Goal: Navigation & Orientation: Find specific page/section

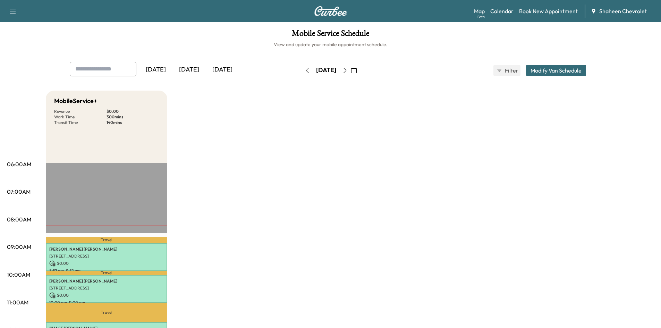
scroll to position [139, 0]
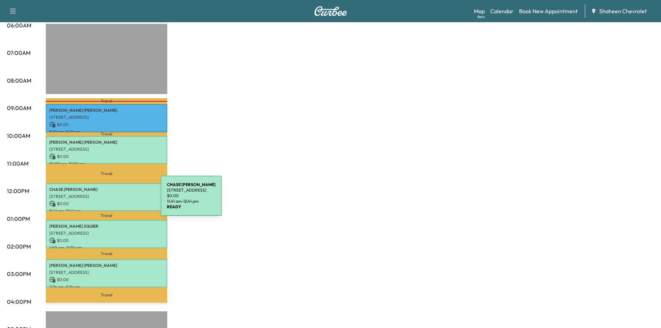
click at [109, 200] on p "$ 0.00" at bounding box center [106, 203] width 114 height 6
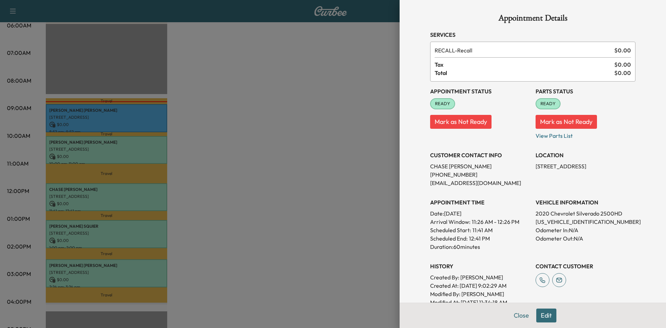
click at [321, 288] on div at bounding box center [333, 164] width 666 height 328
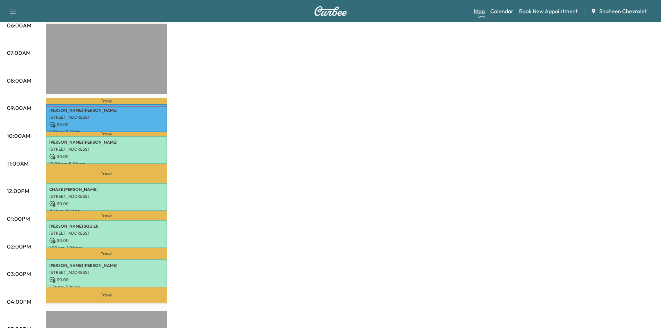
click at [480, 9] on link "Map Beta" at bounding box center [479, 11] width 11 height 8
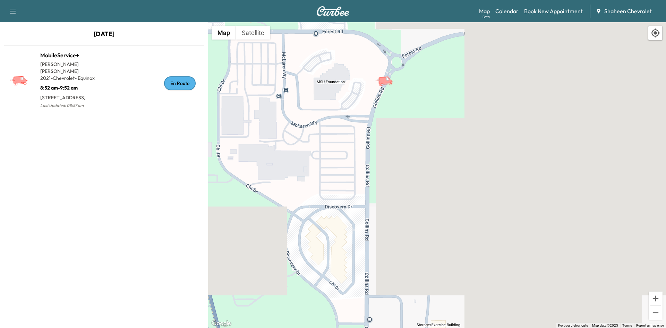
drag, startPoint x: 337, startPoint y: 134, endPoint x: 389, endPoint y: 131, distance: 52.8
click at [389, 131] on div "To activate drag with keyboard, press Alt + Enter. Once in keyboard drag state,…" at bounding box center [437, 175] width 458 height 306
click at [79, 170] on div "[DATE] MobileService+ [PERSON_NAME] 2021 - Chevrolet - Equinox 8:52 am - 9:52 a…" at bounding box center [104, 175] width 208 height 306
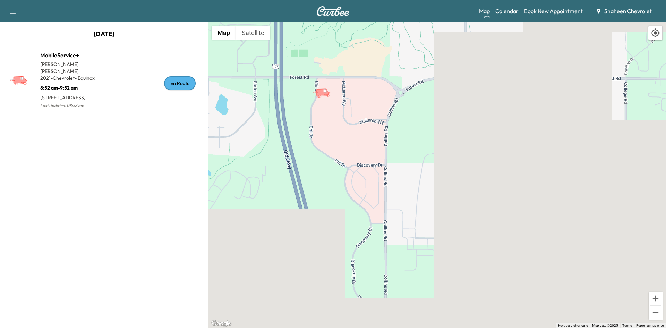
click at [522, 11] on div "Map Beta Calendar Book New Appointment Shaheen Chevrolet" at bounding box center [569, 11] width 181 height 13
click at [515, 13] on link "Calendar" at bounding box center [506, 11] width 23 height 8
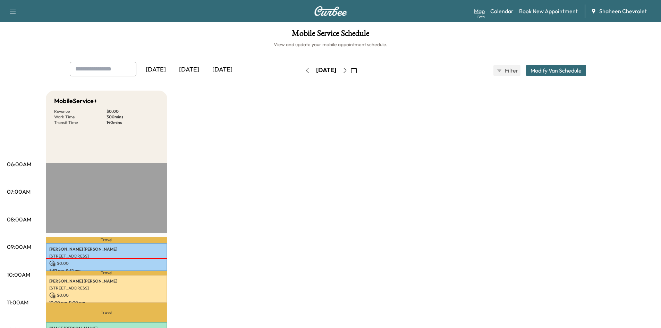
click at [479, 10] on link "Map Beta" at bounding box center [479, 11] width 11 height 8
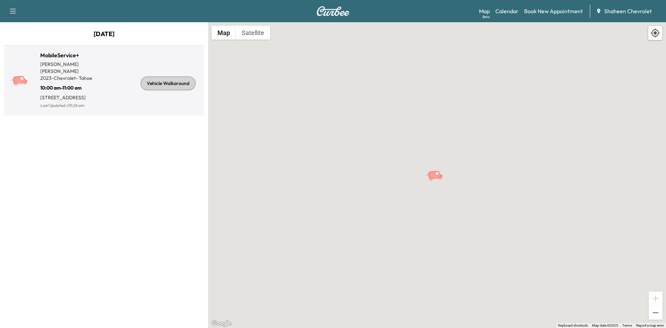
click at [119, 102] on div "Vehicle Walkaround" at bounding box center [152, 83] width 97 height 53
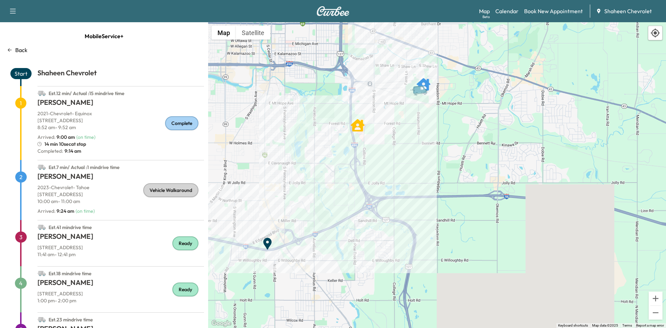
drag, startPoint x: 550, startPoint y: 178, endPoint x: 315, endPoint y: 294, distance: 261.8
click at [315, 294] on div "To activate drag with keyboard, press Alt + Enter. Once in keyboard drag state,…" at bounding box center [437, 175] width 458 height 306
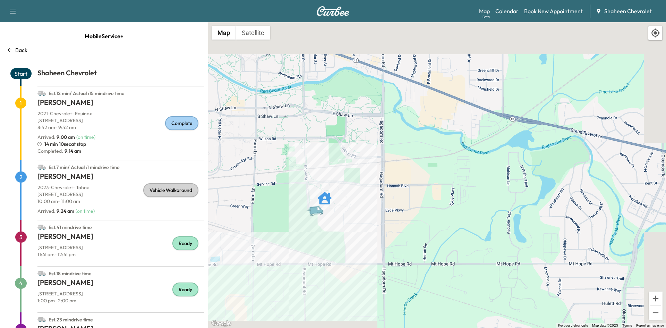
drag, startPoint x: 368, startPoint y: 113, endPoint x: 315, endPoint y: 318, distance: 211.6
click at [315, 318] on div "To activate drag with keyboard, press Alt + Enter. Once in keyboard drag state,…" at bounding box center [437, 175] width 458 height 306
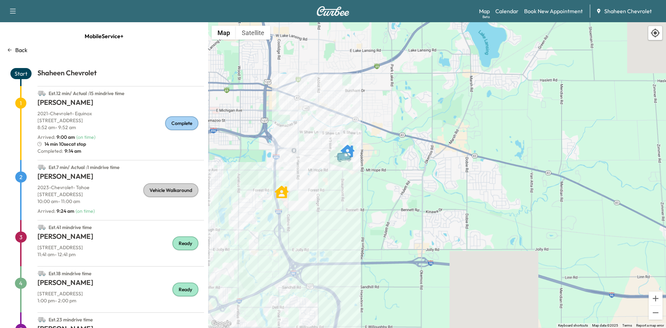
drag, startPoint x: 287, startPoint y: 239, endPoint x: 326, endPoint y: 195, distance: 59.0
click at [326, 195] on div "To activate drag with keyboard, press Alt + Enter. Once in keyboard drag state,…" at bounding box center [437, 175] width 458 height 306
click at [482, 11] on link "Map Beta" at bounding box center [484, 11] width 11 height 8
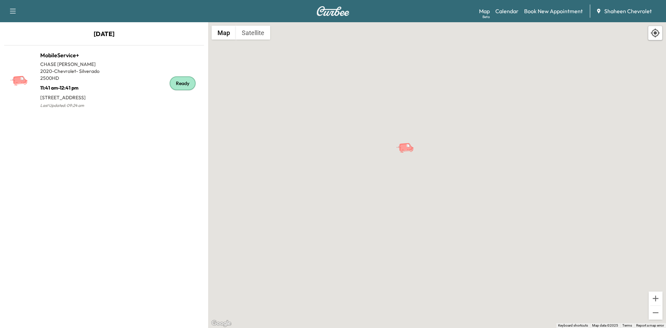
drag, startPoint x: 295, startPoint y: 143, endPoint x: 378, endPoint y: 164, distance: 85.6
click at [378, 164] on div "To activate drag with keyboard, press Alt + Enter. Once in keyboard drag state,…" at bounding box center [437, 175] width 458 height 306
click at [479, 11] on link "Map Beta" at bounding box center [484, 11] width 11 height 8
click at [486, 9] on link "Map Beta" at bounding box center [484, 11] width 11 height 8
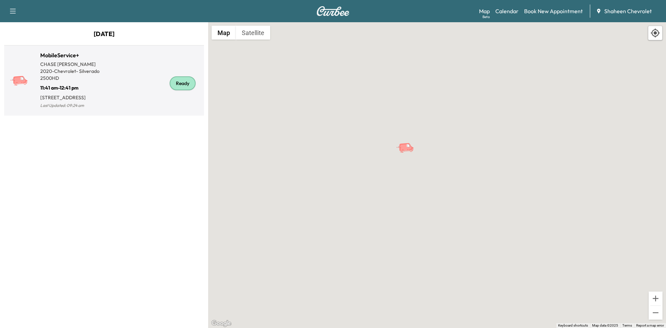
click at [143, 86] on div "Ready" at bounding box center [152, 83] width 97 height 53
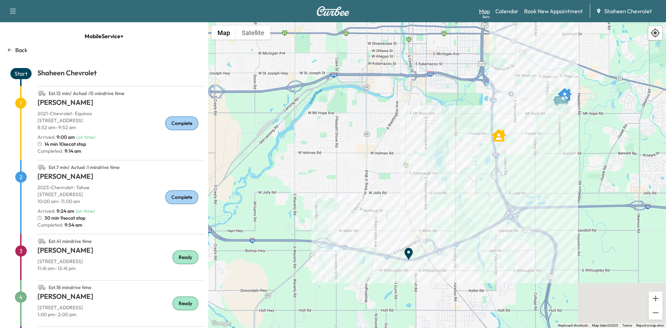
click at [482, 13] on link "Map Beta" at bounding box center [484, 11] width 11 height 8
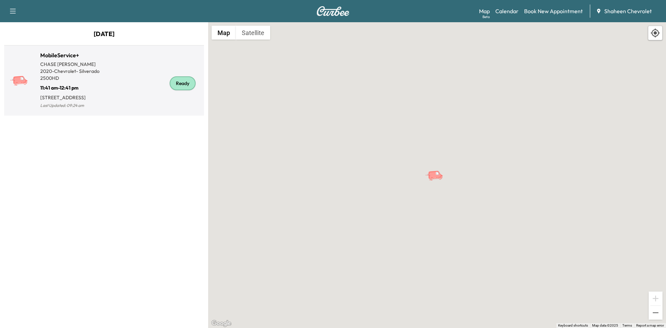
click at [141, 103] on div "Ready" at bounding box center [152, 83] width 97 height 53
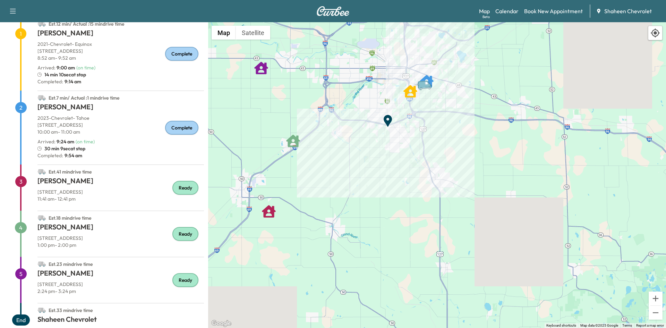
scroll to position [81, 0]
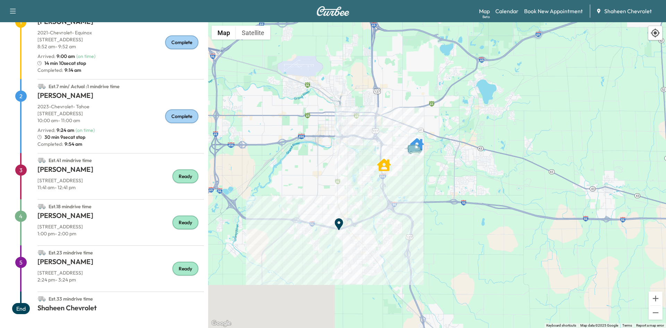
drag, startPoint x: 405, startPoint y: 127, endPoint x: 318, endPoint y: 221, distance: 128.4
click at [318, 221] on div "To activate drag with keyboard, press Alt + Enter. Once in keyboard drag state,…" at bounding box center [437, 175] width 458 height 306
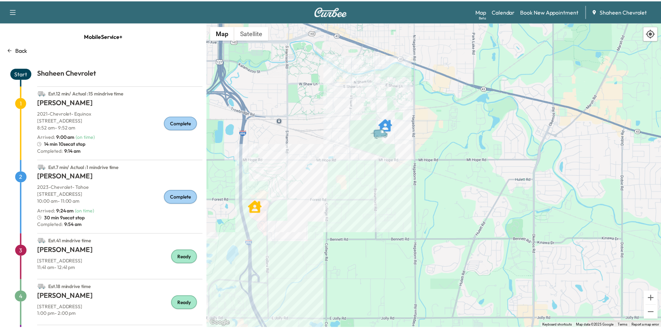
scroll to position [0, 0]
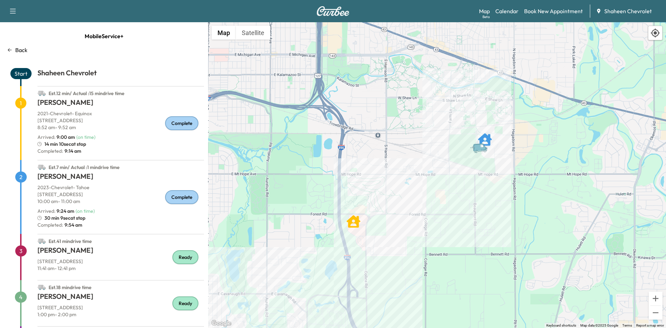
drag, startPoint x: 390, startPoint y: 189, endPoint x: 433, endPoint y: 200, distance: 44.1
click at [433, 200] on div "To activate drag with keyboard, press Alt + Enter. Once in keyboard drag state,…" at bounding box center [437, 175] width 458 height 306
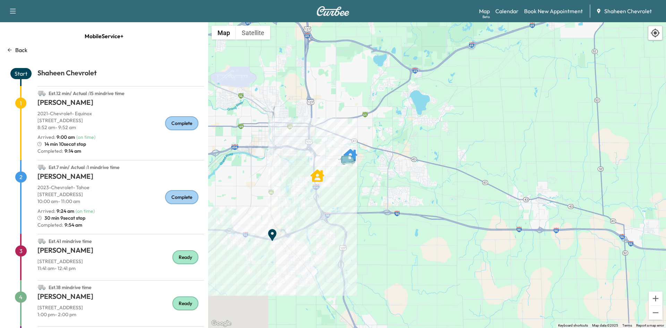
drag, startPoint x: 242, startPoint y: 192, endPoint x: 262, endPoint y: 168, distance: 31.8
click at [262, 168] on div "To activate drag with keyboard, press Alt + Enter. Once in keyboard drag state,…" at bounding box center [437, 175] width 458 height 306
click at [490, 8] on link "Map Beta" at bounding box center [484, 11] width 11 height 8
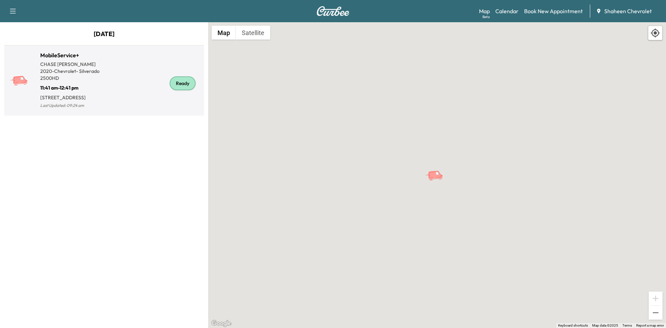
click at [117, 95] on div "Ready" at bounding box center [152, 83] width 97 height 53
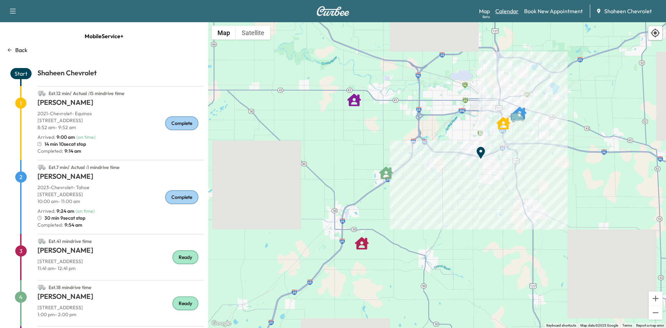
click at [506, 11] on link "Calendar" at bounding box center [506, 11] width 23 height 8
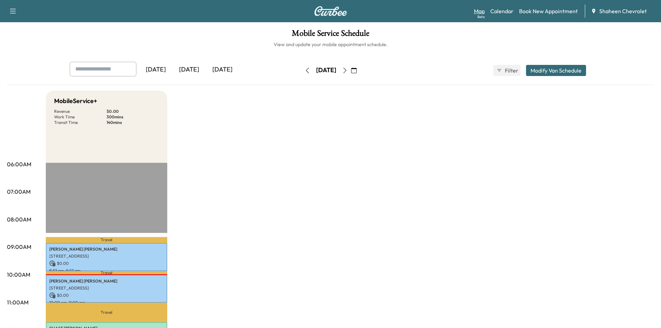
click at [476, 9] on link "Map Beta" at bounding box center [479, 11] width 11 height 8
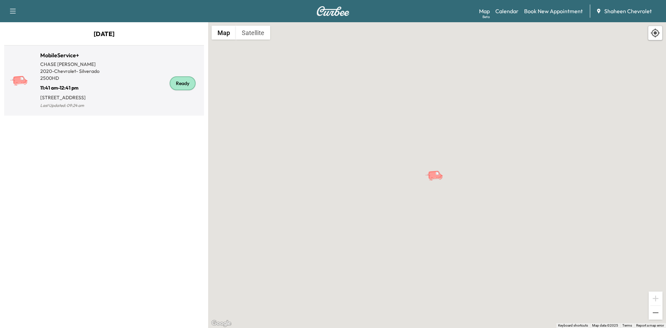
click at [142, 102] on div "Ready" at bounding box center [152, 83] width 97 height 53
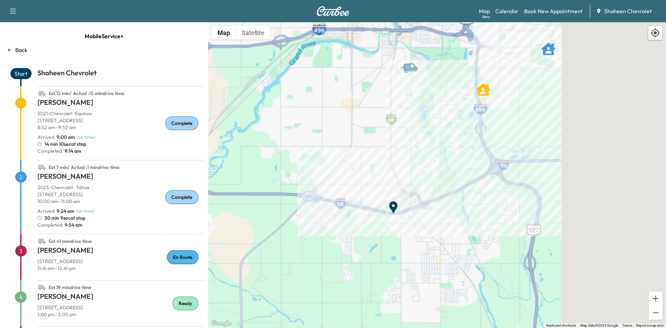
drag, startPoint x: 525, startPoint y: 128, endPoint x: 347, endPoint y: 145, distance: 179.4
click at [347, 145] on div "To activate drag with keyboard, press Alt + Enter. Once in keyboard drag state,…" at bounding box center [437, 175] width 458 height 306
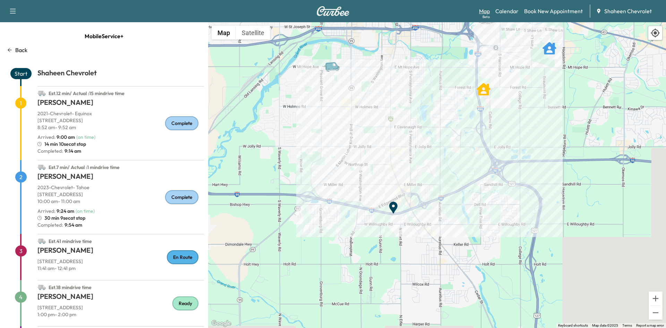
click at [484, 11] on link "Map Beta" at bounding box center [484, 11] width 11 height 8
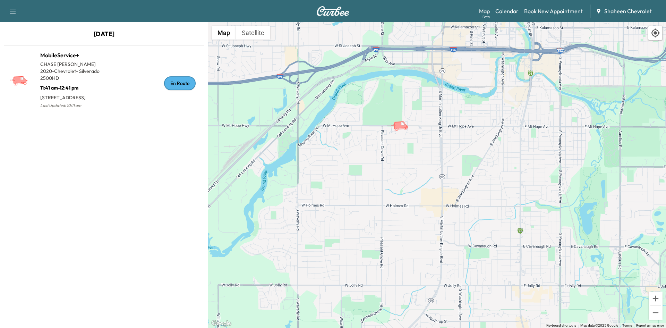
drag, startPoint x: 321, startPoint y: 165, endPoint x: 366, endPoint y: 121, distance: 63.3
click at [366, 121] on div "To activate drag with keyboard, press Alt + Enter. Once in keyboard drag state,…" at bounding box center [437, 175] width 458 height 306
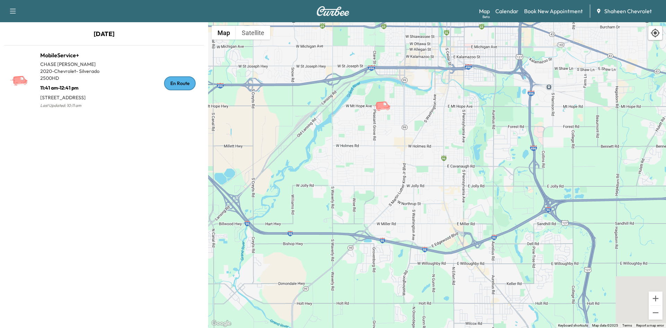
drag, startPoint x: 352, startPoint y: 185, endPoint x: 368, endPoint y: 140, distance: 48.2
click at [368, 140] on div "To activate drag with keyboard, press Alt + Enter. Once in keyboard drag state,…" at bounding box center [437, 175] width 458 height 306
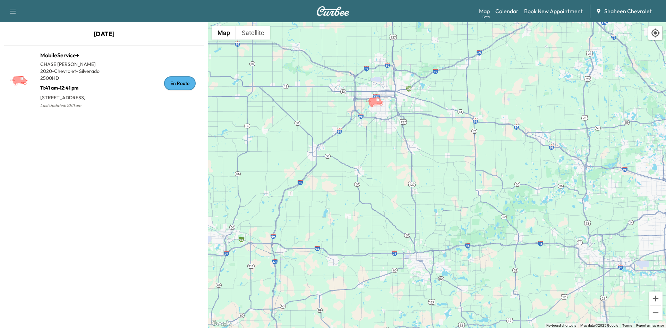
drag, startPoint x: 366, startPoint y: 227, endPoint x: 377, endPoint y: 142, distance: 85.3
click at [377, 142] on div "To activate drag with keyboard, press Alt + Enter. Once in keyboard drag state,…" at bounding box center [437, 175] width 458 height 306
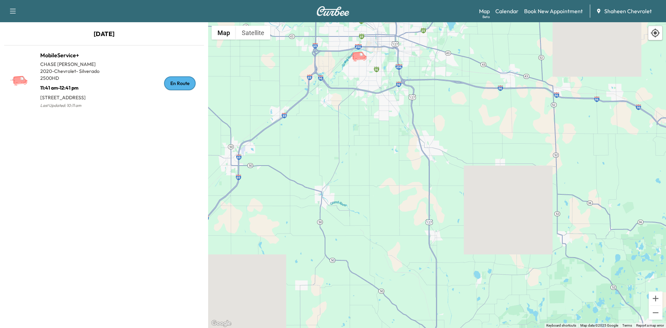
drag, startPoint x: 402, startPoint y: 128, endPoint x: 383, endPoint y: 175, distance: 51.0
click at [390, 177] on div "To activate drag with keyboard, press Alt + Enter. Once in keyboard drag state,…" at bounding box center [437, 175] width 458 height 306
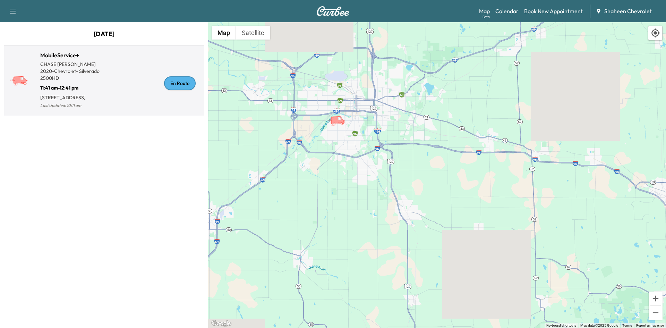
click at [128, 109] on div "En Route" at bounding box center [152, 83] width 97 height 53
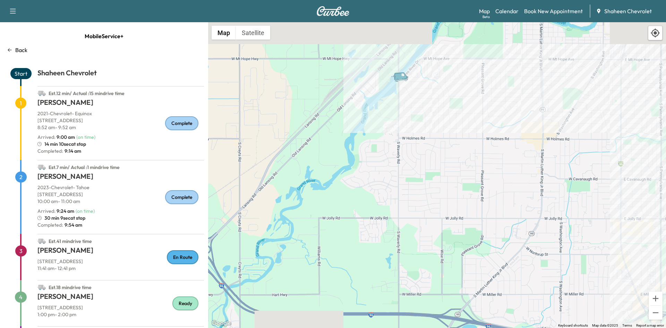
drag, startPoint x: 446, startPoint y: 98, endPoint x: 404, endPoint y: 212, distance: 120.5
click at [404, 212] on div "To activate drag with keyboard, press Alt + Enter. Once in keyboard drag state,…" at bounding box center [437, 175] width 458 height 306
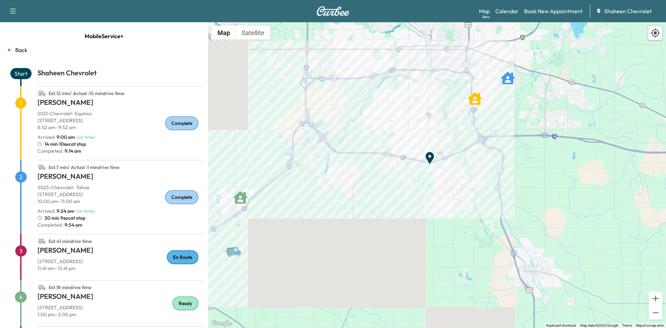
drag, startPoint x: 268, startPoint y: 282, endPoint x: 338, endPoint y: 177, distance: 126.3
click at [338, 177] on div "To activate drag with keyboard, press Alt + Enter. Once in keyboard drag state,…" at bounding box center [437, 175] width 458 height 306
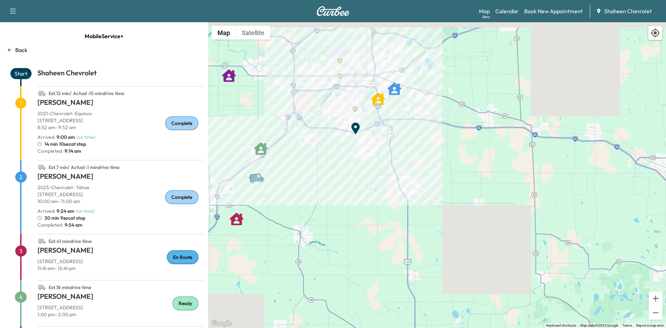
drag, startPoint x: 351, startPoint y: 151, endPoint x: 373, endPoint y: 180, distance: 36.4
click at [373, 180] on div "To activate drag with keyboard, press Alt + Enter. Once in keyboard drag state,…" at bounding box center [437, 175] width 458 height 306
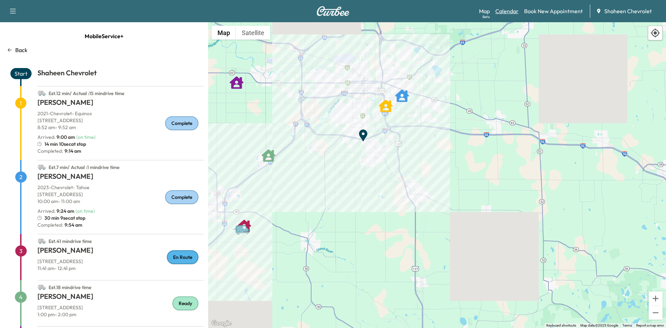
click at [511, 10] on link "Calendar" at bounding box center [506, 11] width 23 height 8
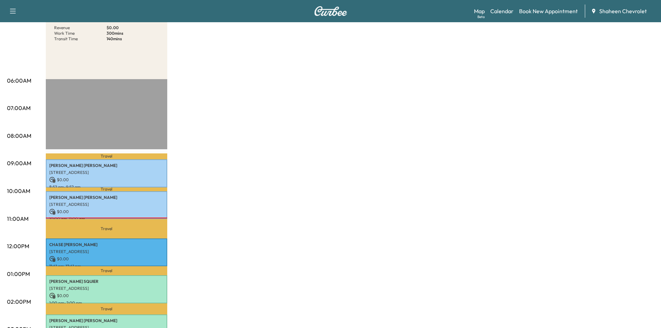
scroll to position [104, 0]
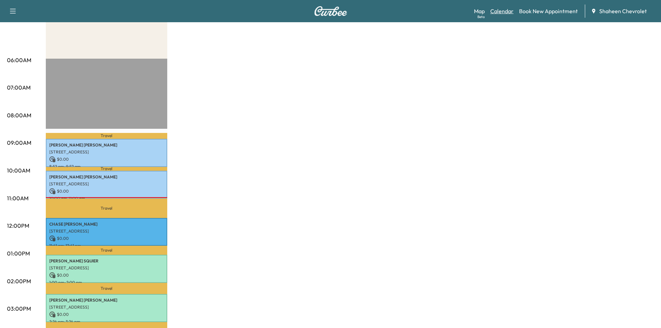
click at [494, 10] on link "Calendar" at bounding box center [501, 11] width 23 height 8
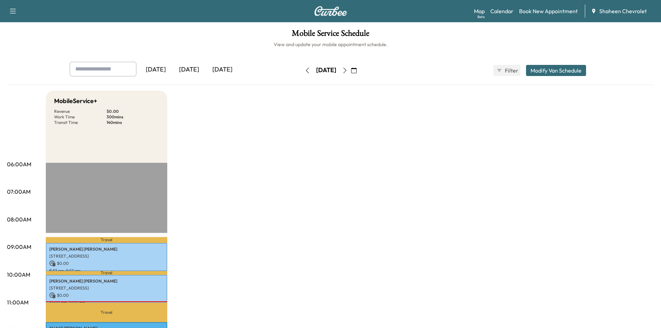
click at [348, 72] on icon "button" at bounding box center [345, 71] width 6 height 6
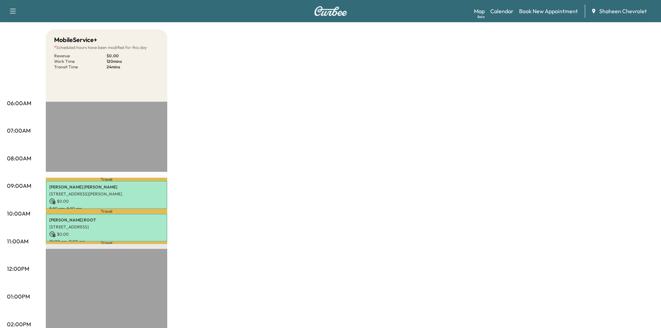
scroll to position [35, 0]
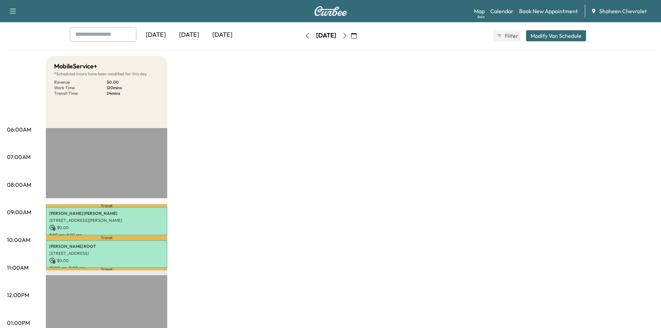
click at [348, 37] on icon "button" at bounding box center [345, 36] width 6 height 6
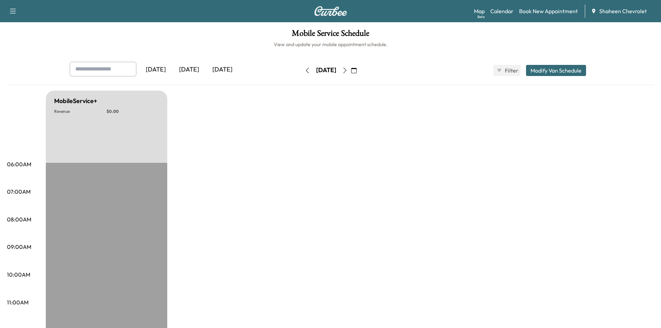
click at [351, 74] on button "button" at bounding box center [345, 70] width 12 height 11
click at [348, 72] on icon "button" at bounding box center [345, 71] width 6 height 6
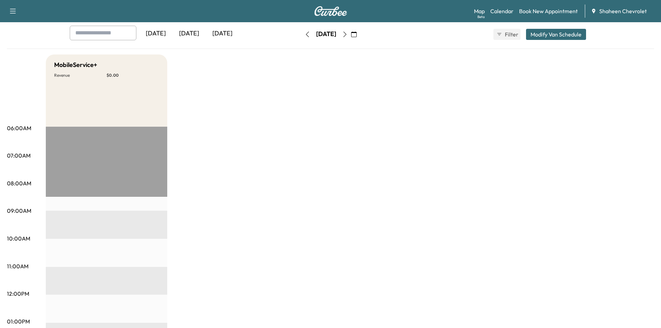
scroll to position [35, 0]
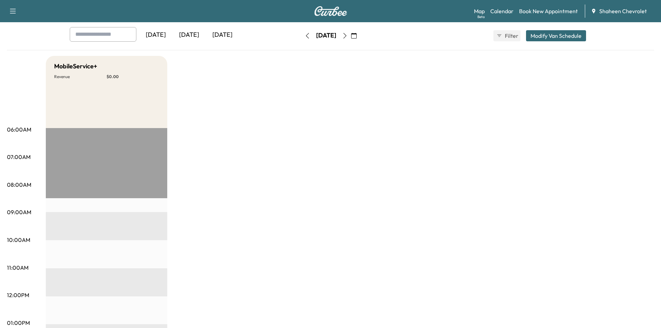
click at [348, 35] on icon "button" at bounding box center [345, 36] width 6 height 6
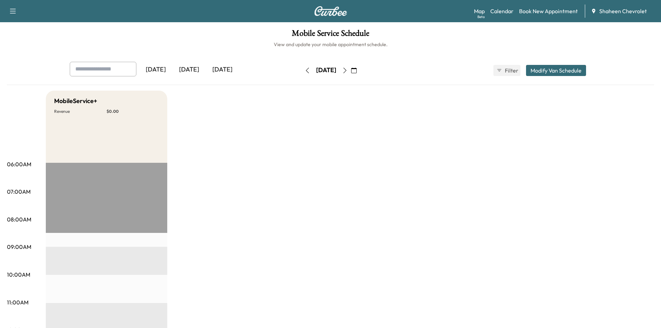
click at [346, 71] on icon "button" at bounding box center [344, 71] width 3 height 6
click at [348, 69] on icon "button" at bounding box center [345, 71] width 6 height 6
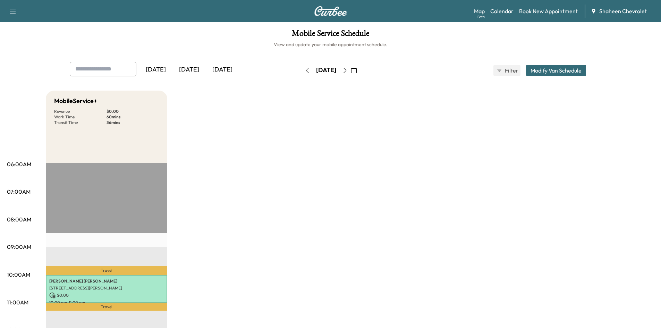
click at [348, 68] on icon "button" at bounding box center [345, 71] width 6 height 6
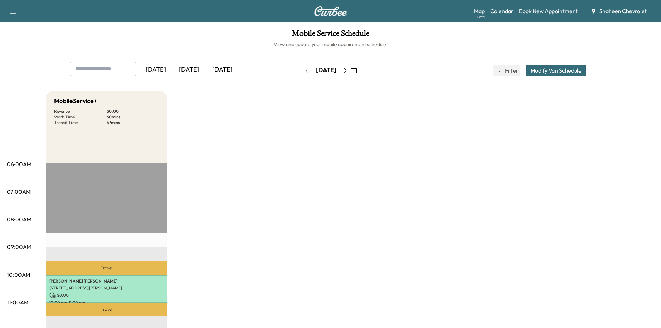
click at [305, 71] on icon "button" at bounding box center [308, 71] width 6 height 6
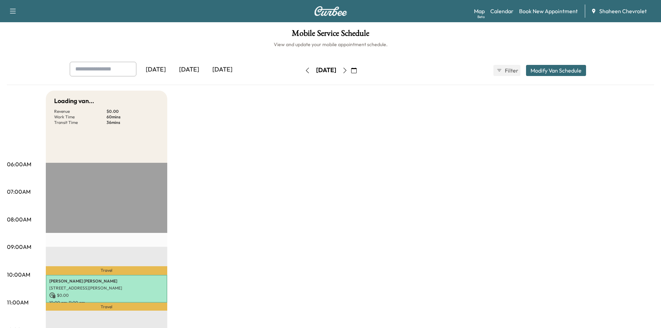
click at [301, 71] on button "button" at bounding box center [307, 70] width 12 height 11
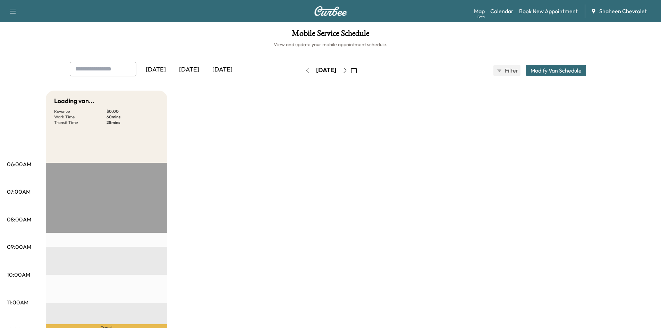
click at [301, 71] on div "[DATE]" at bounding box center [325, 70] width 49 height 11
click at [305, 71] on icon "button" at bounding box center [308, 71] width 6 height 6
click at [301, 71] on button "button" at bounding box center [307, 70] width 12 height 11
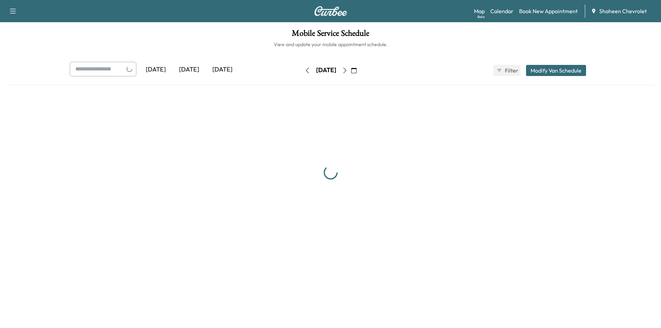
click at [301, 71] on button "button" at bounding box center [307, 70] width 12 height 11
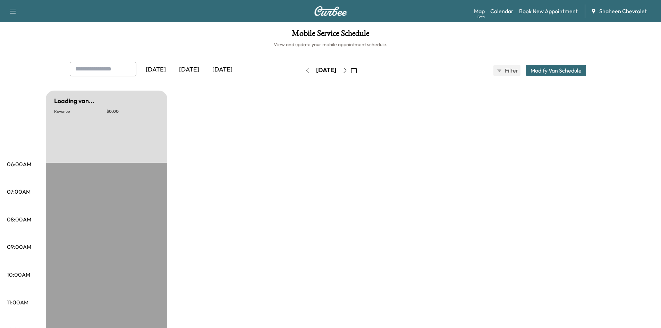
click at [305, 71] on icon "button" at bounding box center [308, 71] width 6 height 6
click at [301, 71] on button "button" at bounding box center [307, 70] width 12 height 11
